Goal: Task Accomplishment & Management: Manage account settings

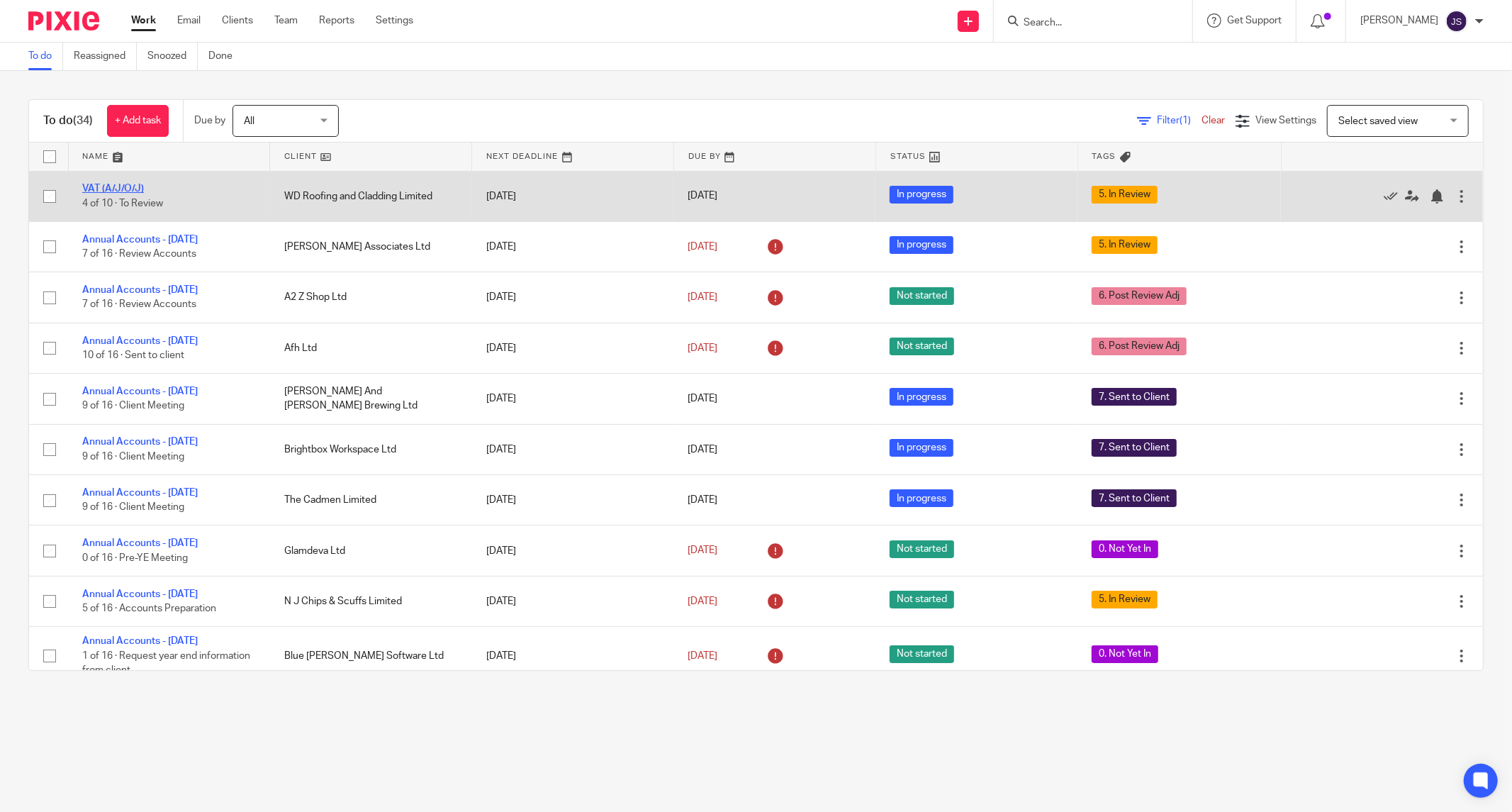
click at [98, 190] on link "VAT (A/J/O/J)" at bounding box center [113, 189] width 61 height 10
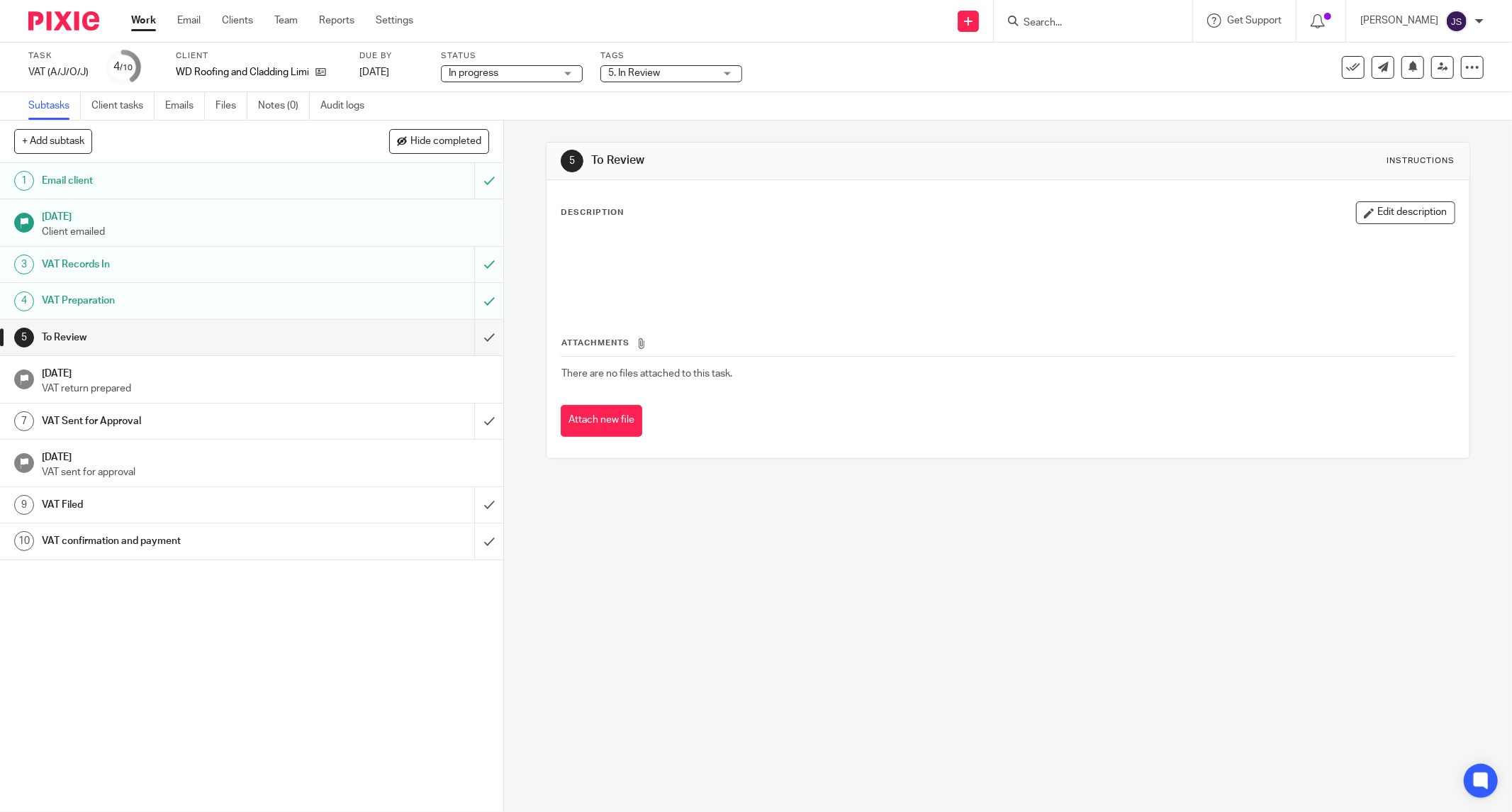
click at [640, 66] on span "5. In Review" at bounding box center [661, 73] width 106 height 15
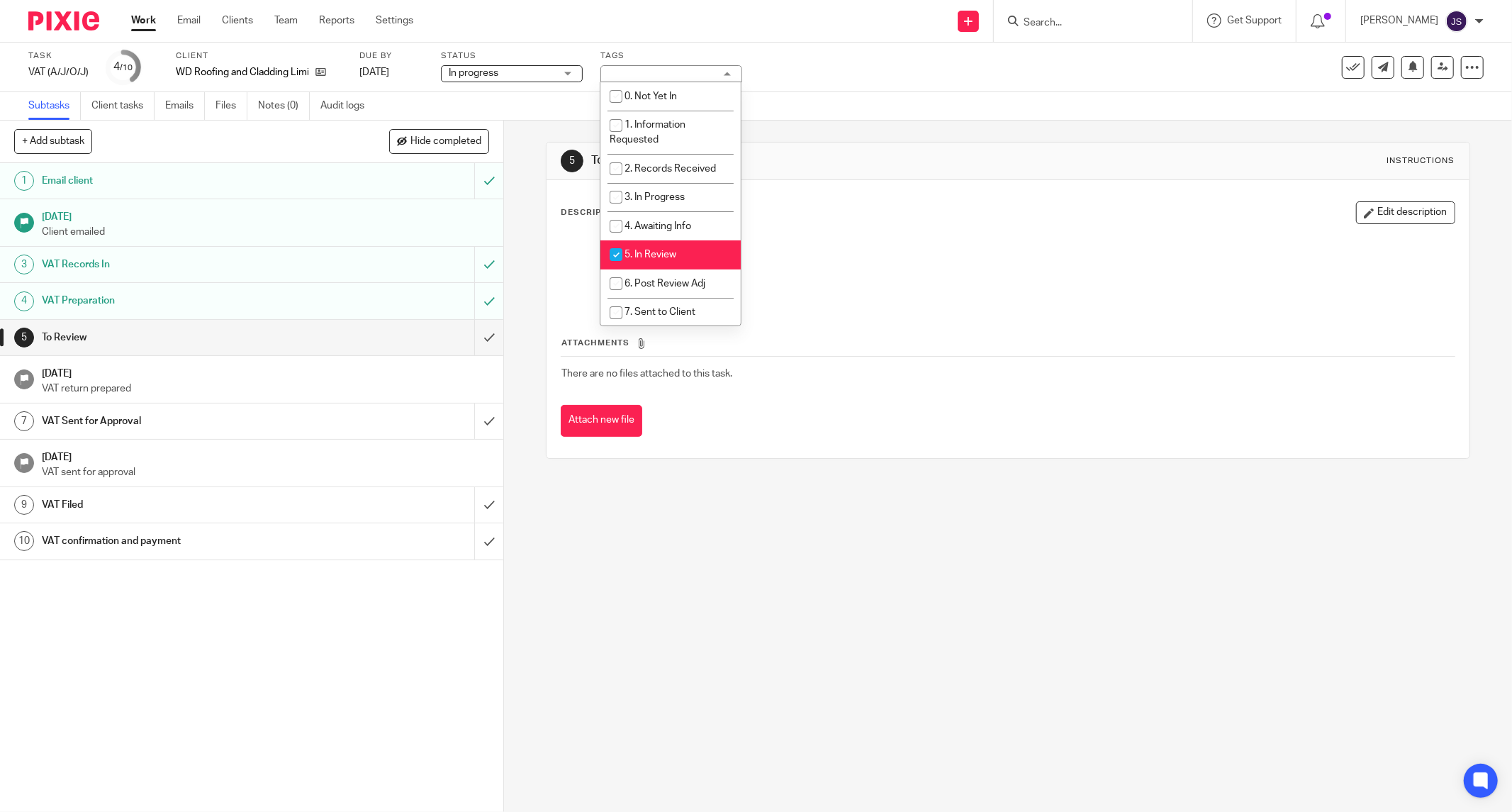
click at [635, 255] on span "5. In Review" at bounding box center [650, 254] width 51 height 10
checkbox input "false"
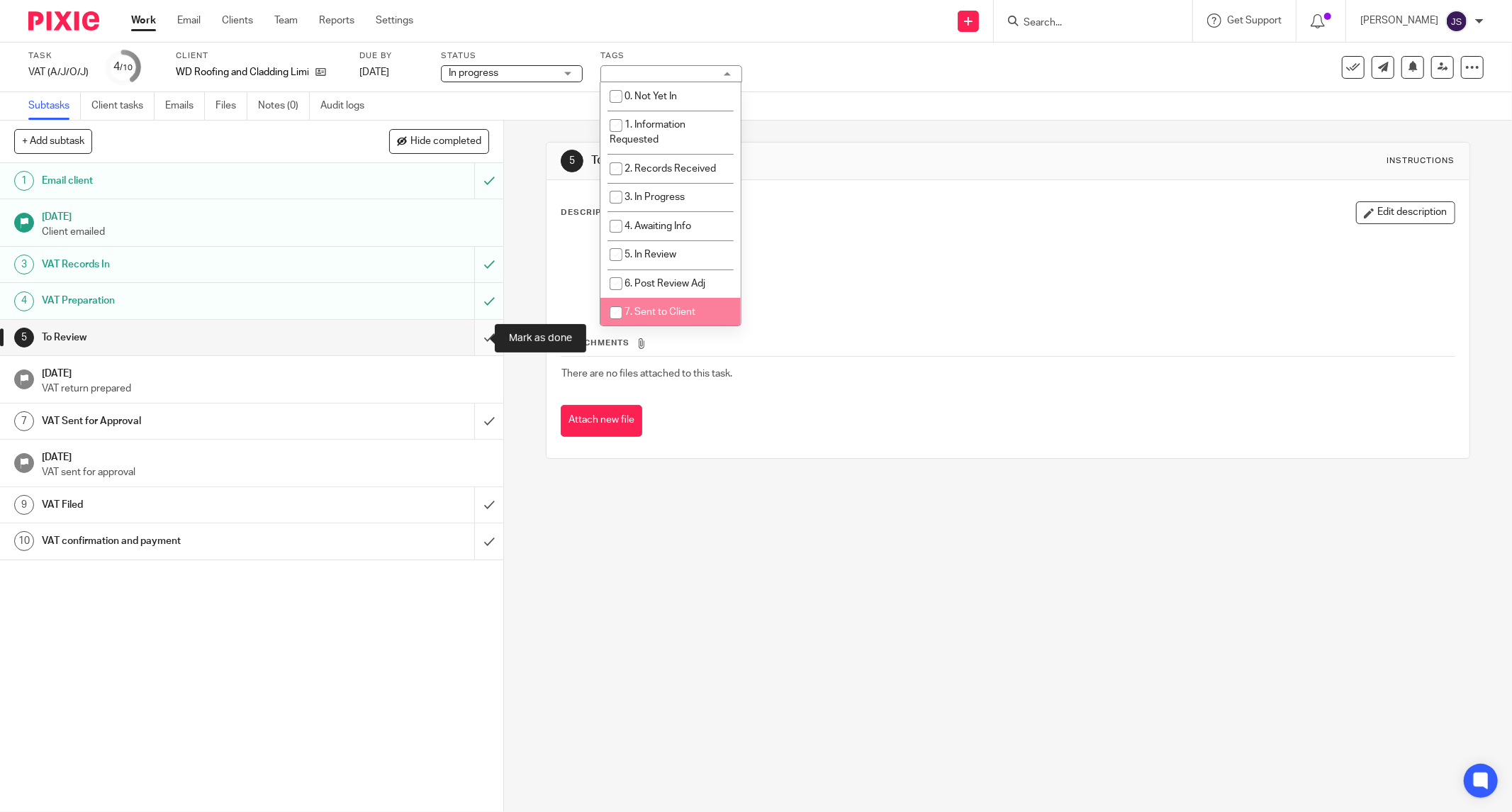
click at [475, 344] on input "submit" at bounding box center [251, 338] width 503 height 36
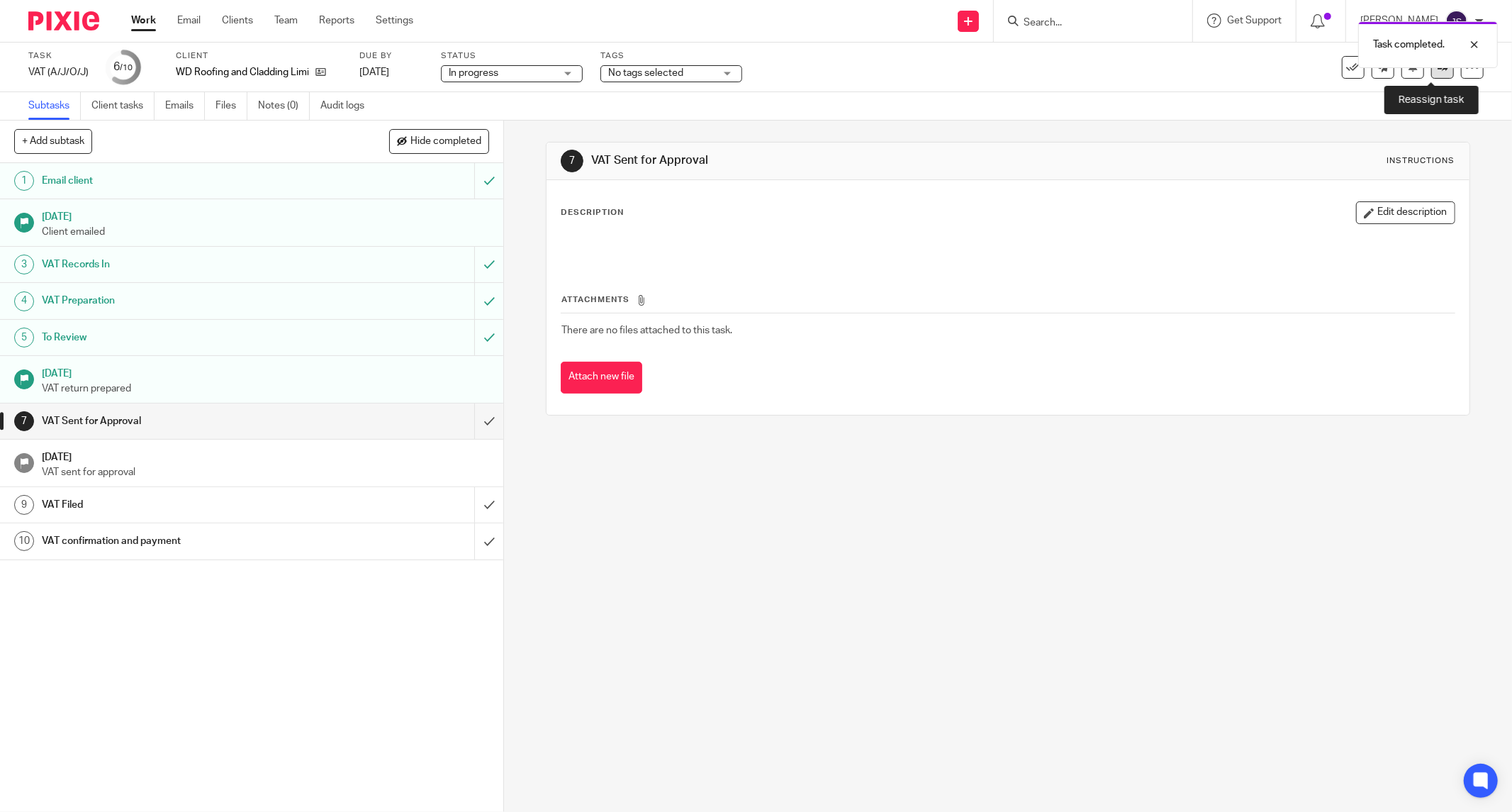
click at [1431, 73] on link at bounding box center [1442, 67] width 23 height 23
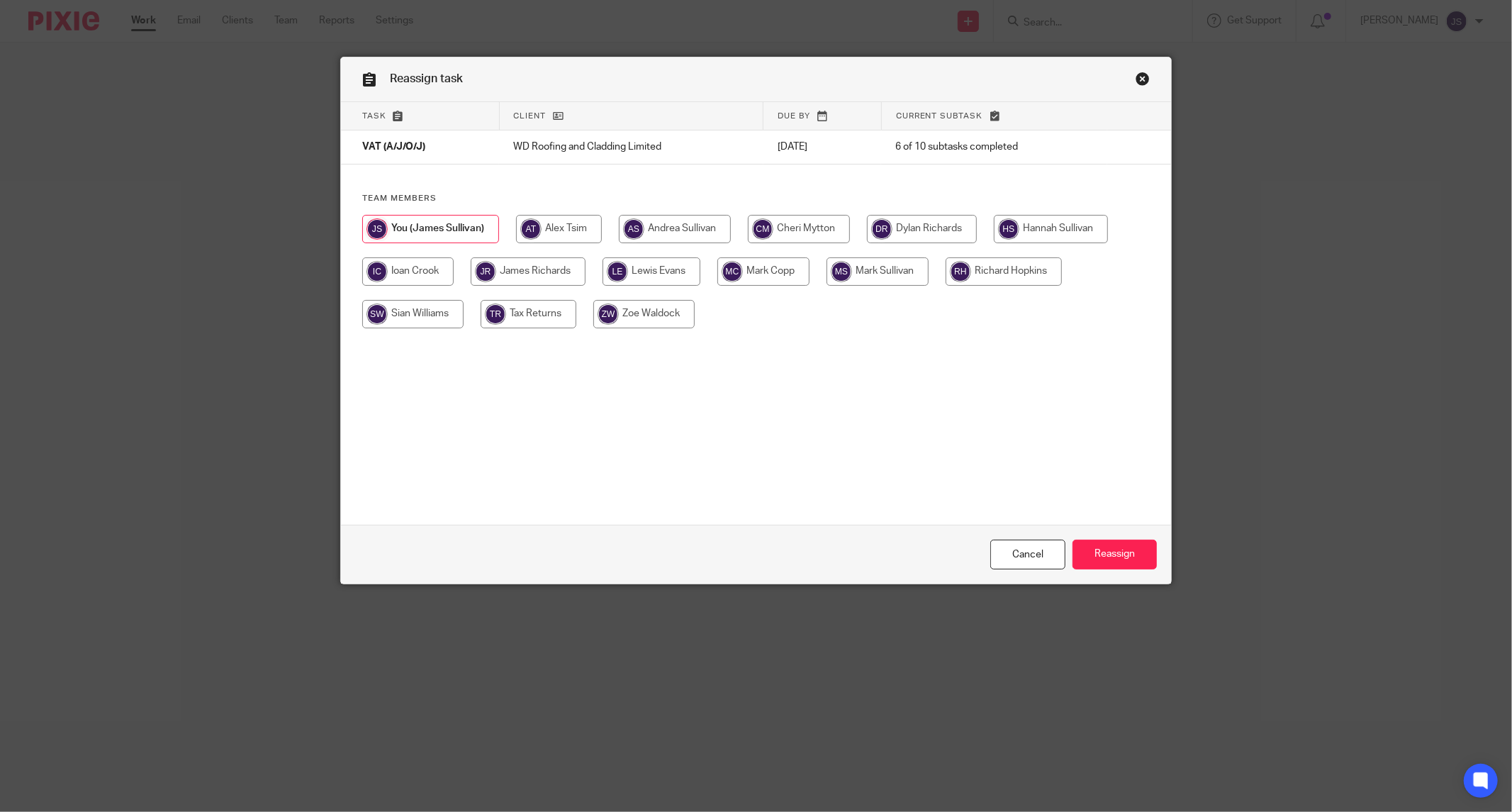
click at [992, 269] on input "radio" at bounding box center [1003, 271] width 116 height 29
radio input "true"
click at [1089, 547] on input "Reassign" at bounding box center [1114, 555] width 84 height 31
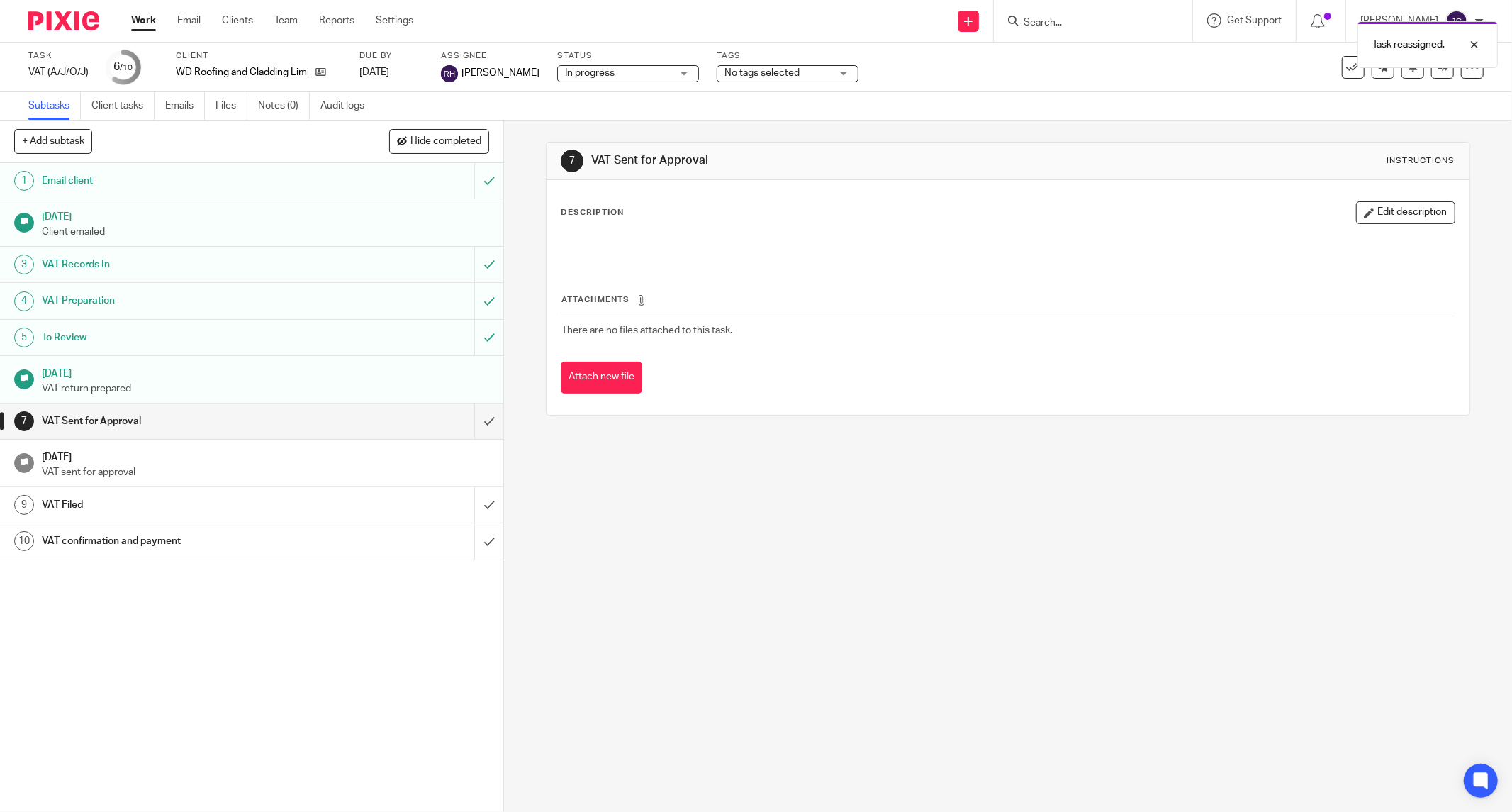
click at [57, 26] on img at bounding box center [64, 21] width 71 height 19
